Goal: Task Accomplishment & Management: Complete application form

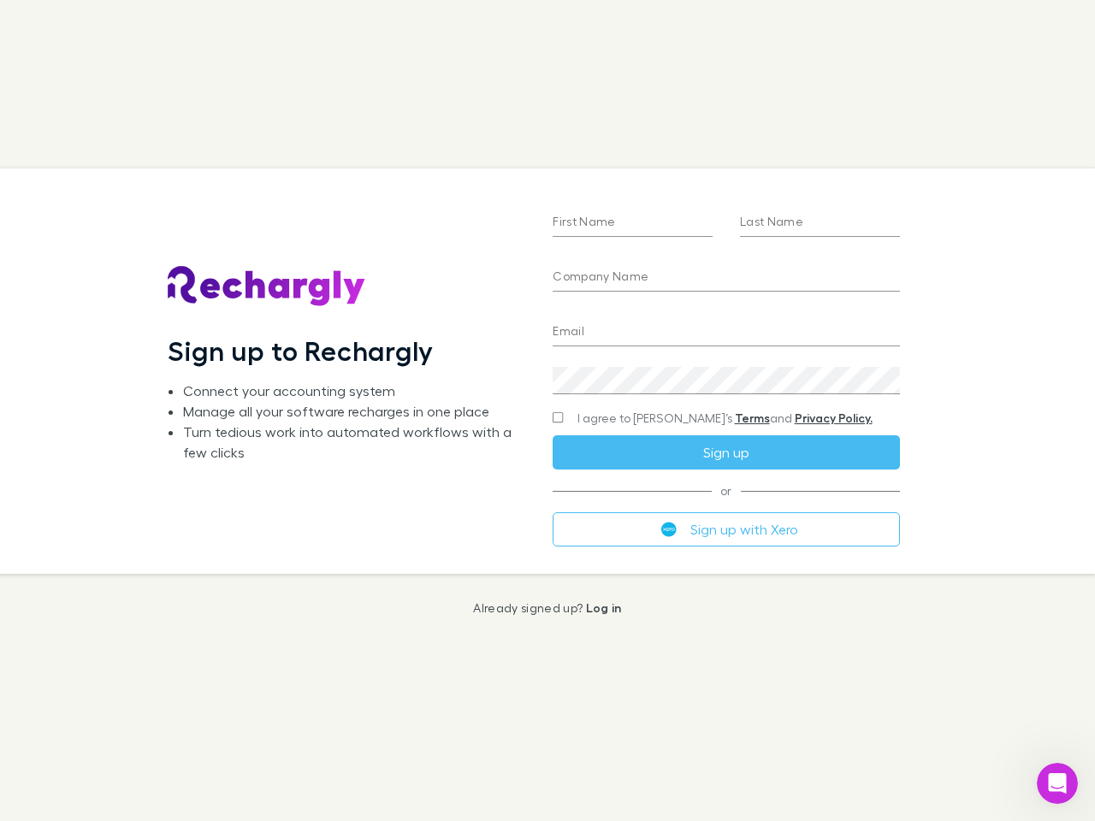
click at [547, 411] on div "First Name Last Name Company Name Email Create a password I agree to Rechargly’…" at bounding box center [726, 370] width 374 height 405
click at [632, 223] on input "First Name" at bounding box center [633, 223] width 160 height 27
click at [819, 223] on input "Last Name" at bounding box center [820, 223] width 160 height 27
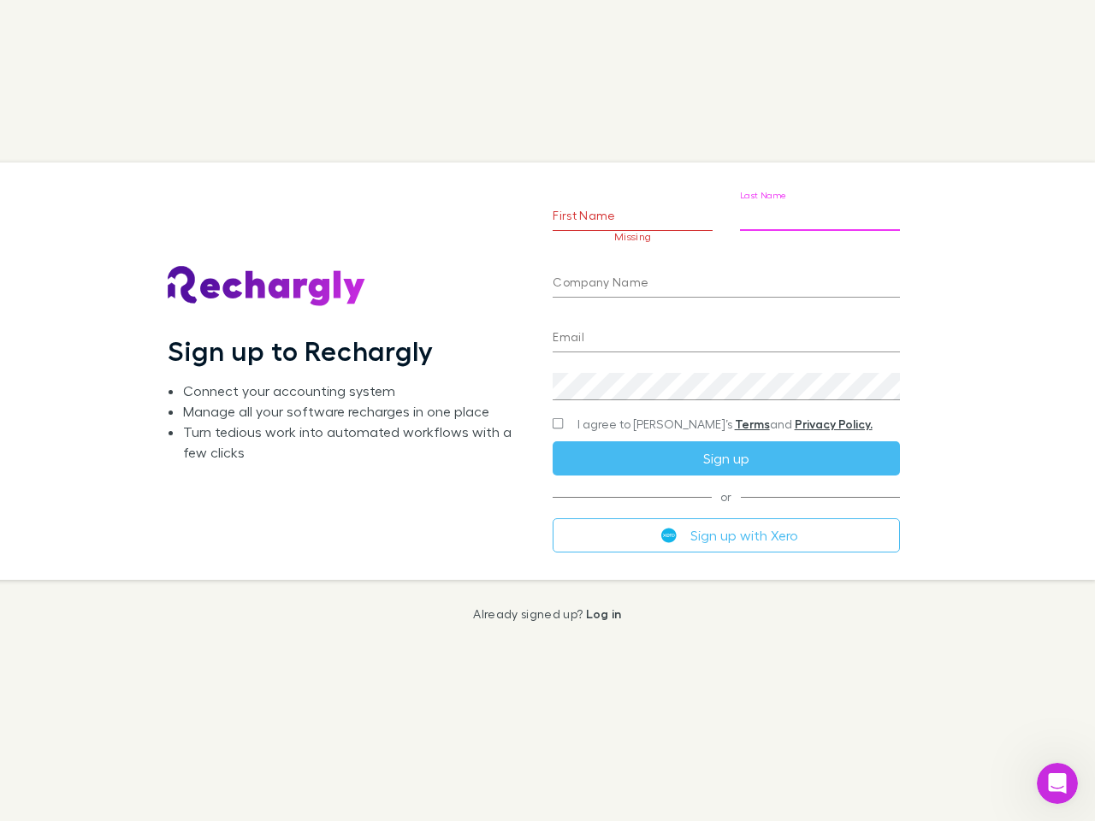
click at [725, 278] on input "Company Name" at bounding box center [726, 283] width 346 height 27
click at [725, 333] on input "Email" at bounding box center [726, 338] width 346 height 27
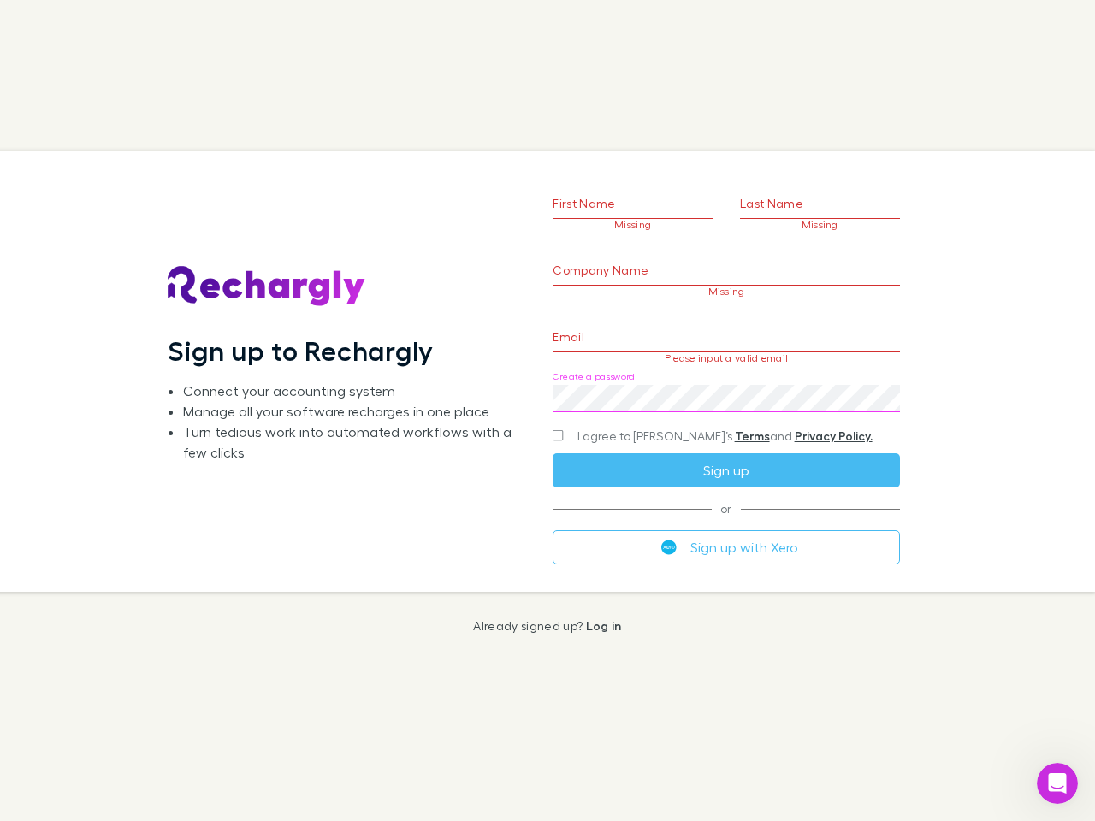
click at [725, 381] on div "Create a password" at bounding box center [726, 391] width 346 height 41
